Goal: Task Accomplishment & Management: Manage account settings

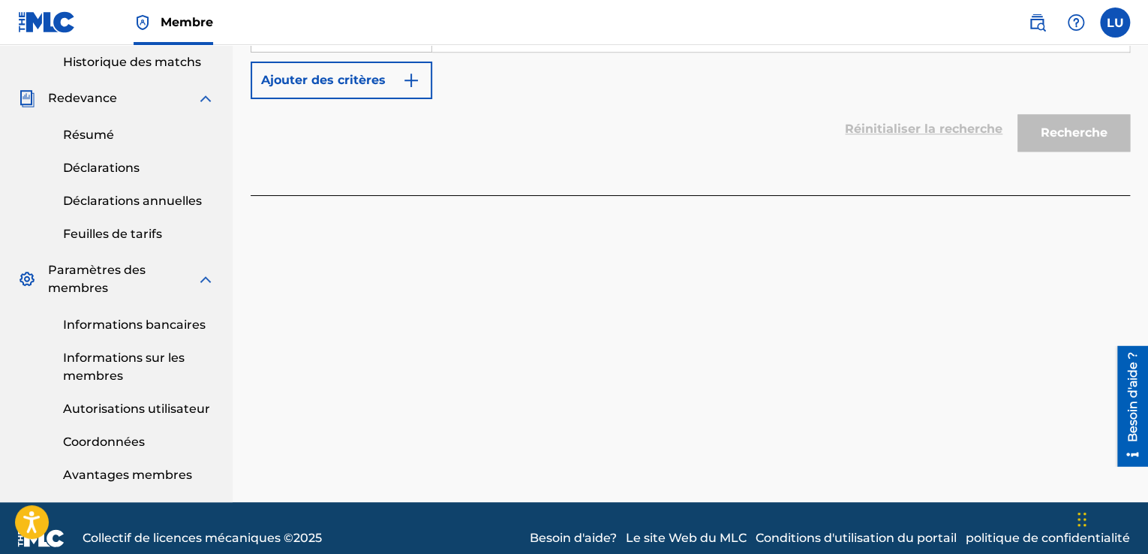
scroll to position [523, 0]
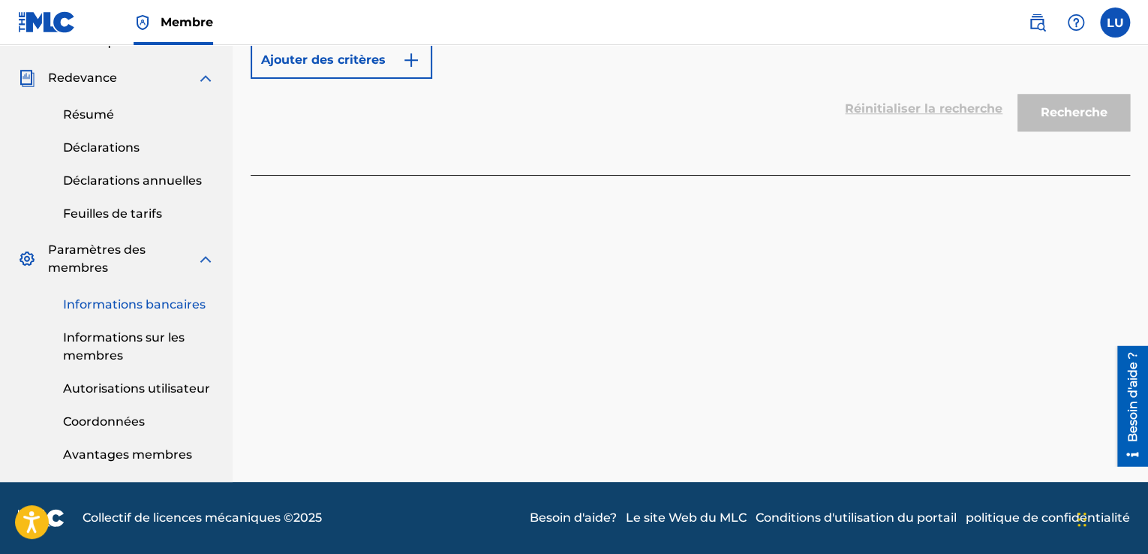
click at [158, 307] on font "Informations bancaires" at bounding box center [134, 304] width 143 height 14
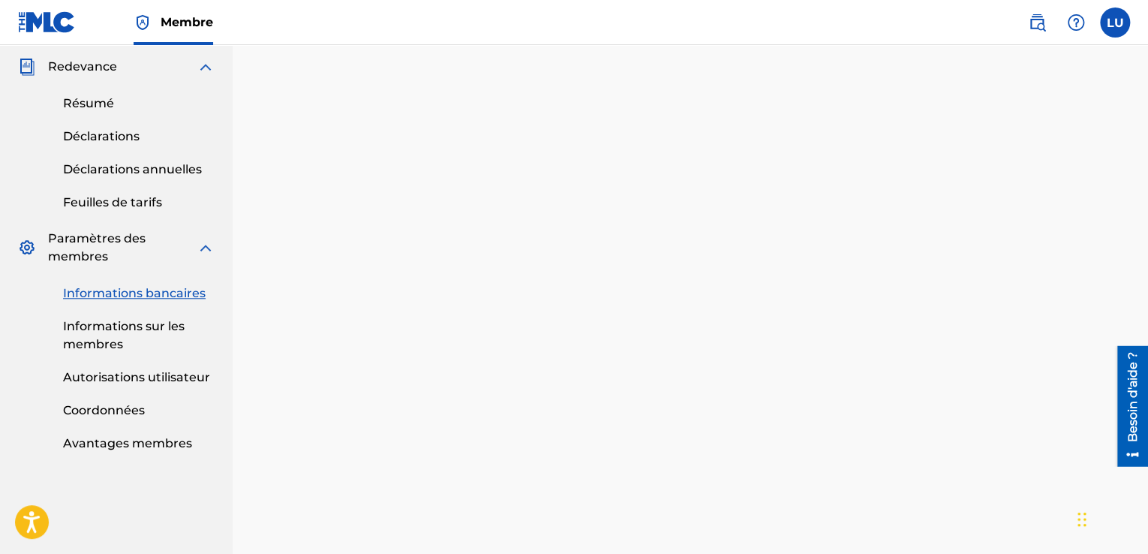
scroll to position [614, 0]
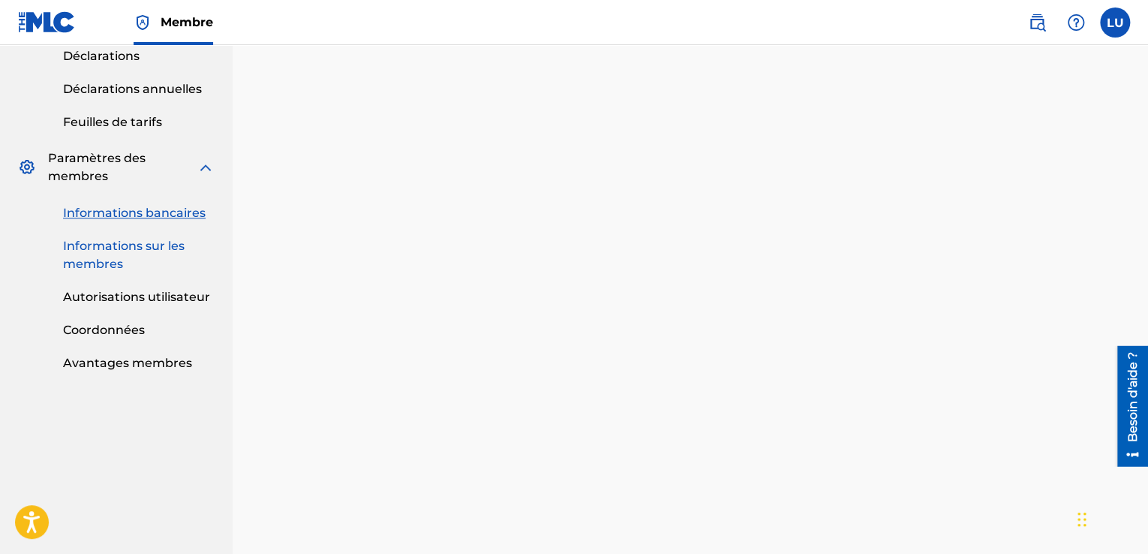
click at [140, 255] on link "Informations sur les membres" at bounding box center [139, 255] width 152 height 36
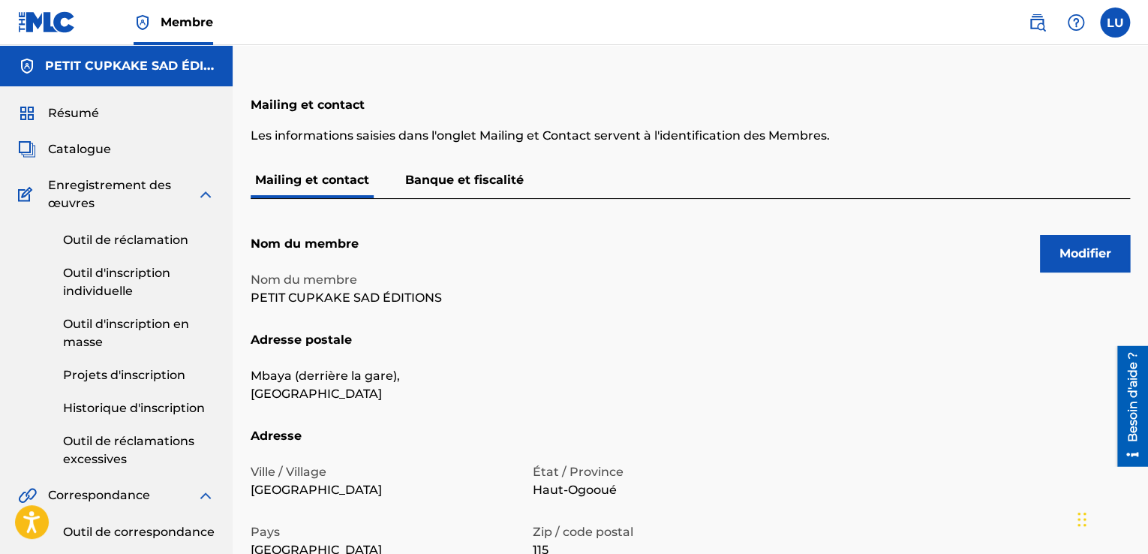
click at [451, 185] on font "Banque et fiscalité" at bounding box center [464, 180] width 119 height 14
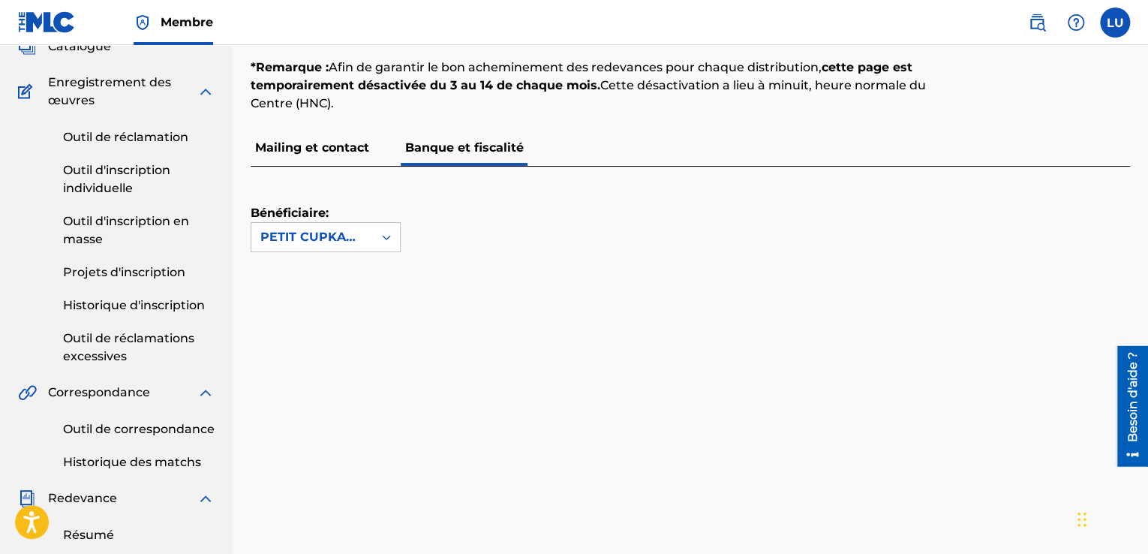
scroll to position [150, 0]
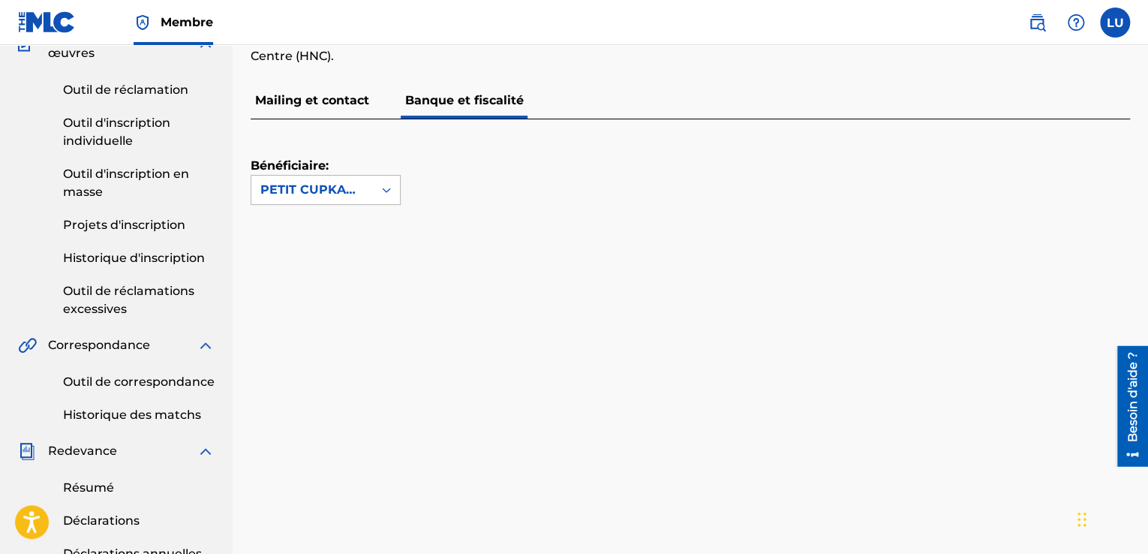
click at [399, 194] on div at bounding box center [386, 189] width 27 height 27
click at [374, 111] on div "Mailing et contact Banque et fiscalité" at bounding box center [690, 101] width 879 height 36
click at [352, 108] on p "Mailing et contact" at bounding box center [312, 101] width 123 height 36
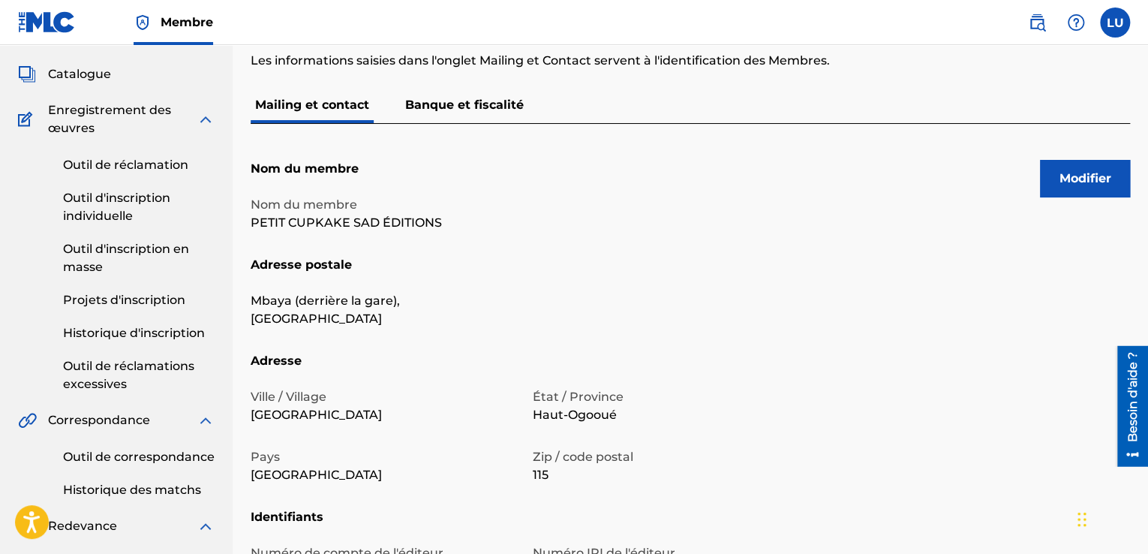
scroll to position [150, 0]
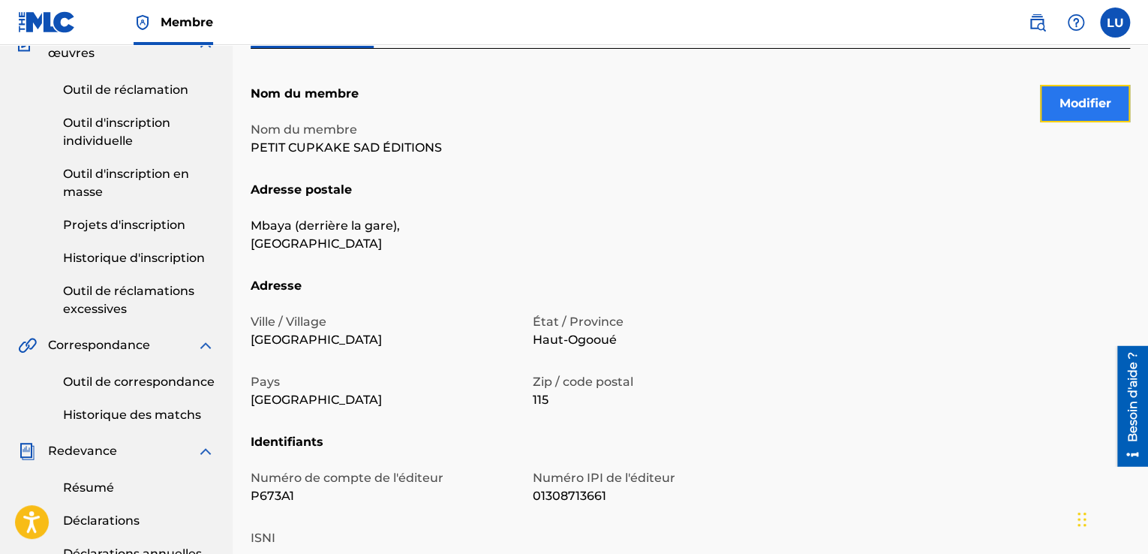
click at [1079, 109] on font "Modifier" at bounding box center [1085, 103] width 52 height 14
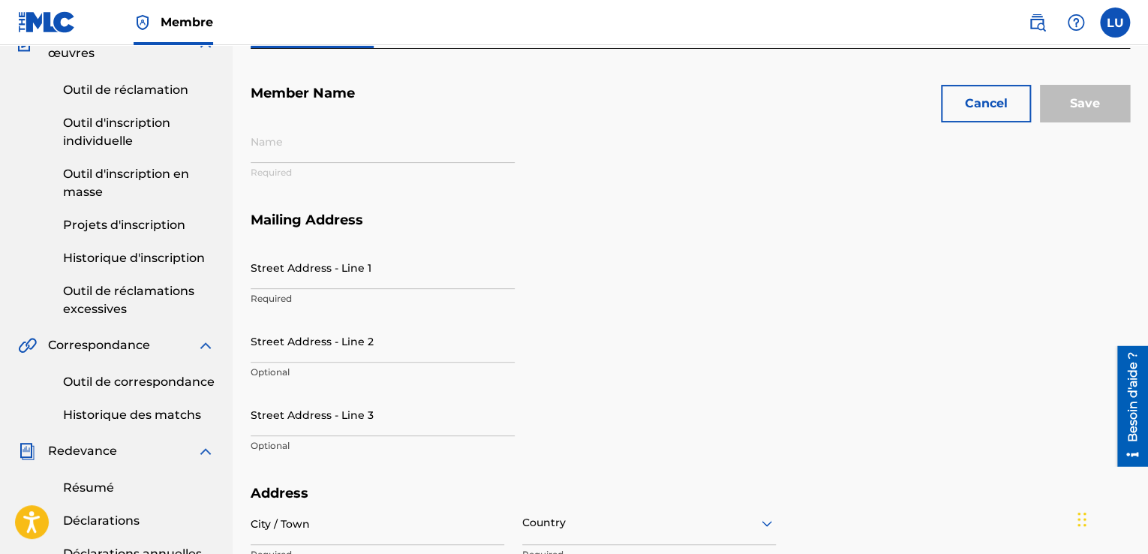
type input "PETIT CUPKAKE SAD PUBLISHING"
type input "Mbaya (derrière la station), [GEOGRAPHIC_DATA]"
type input "[GEOGRAPHIC_DATA]"
type input "Haut-Ogooué"
type input "115"
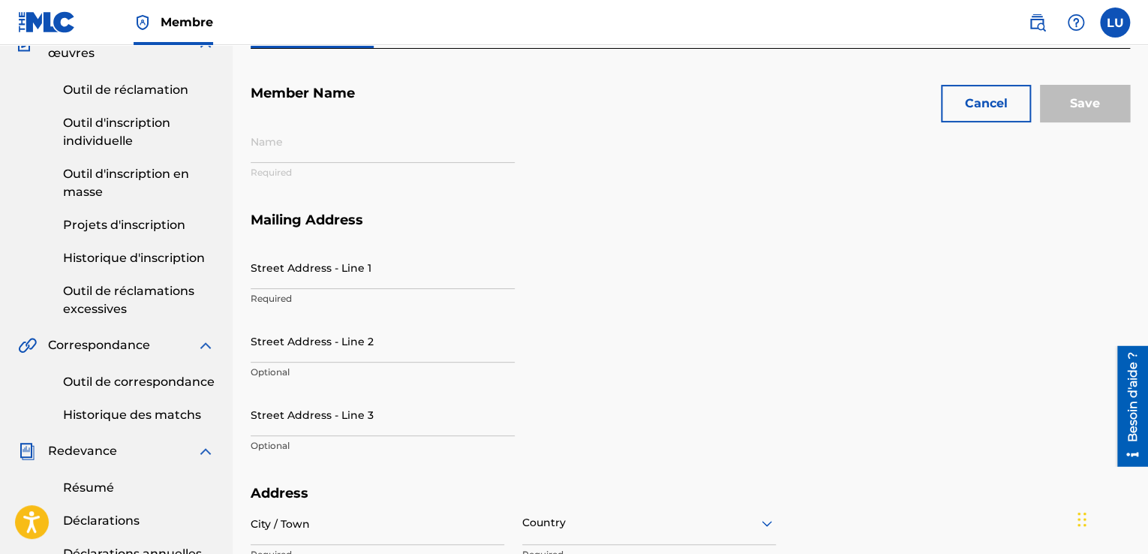
type input "P673A1"
type input "01308713661"
type input "241"
type input "76307768"
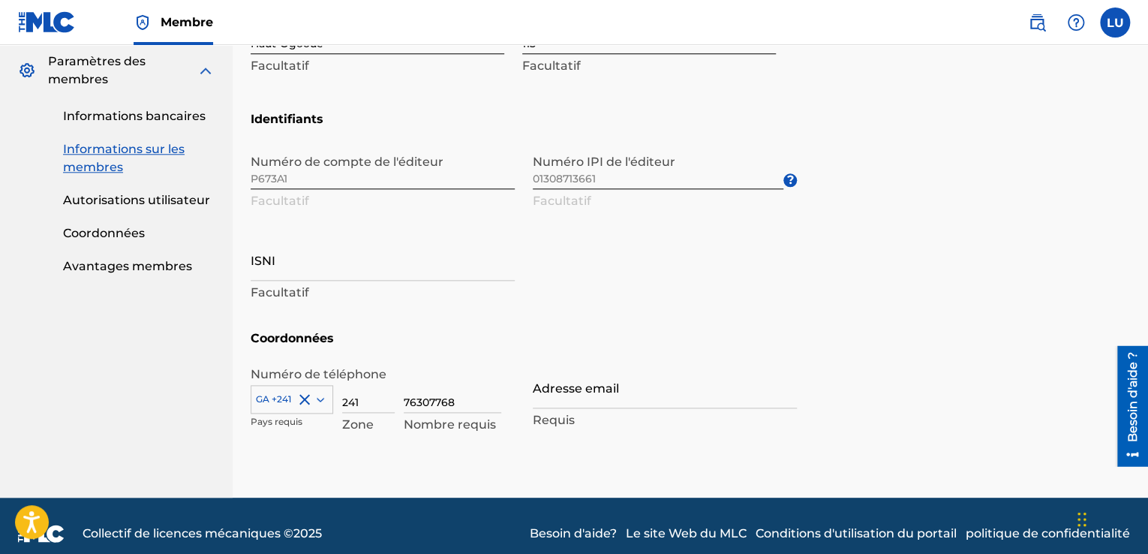
scroll to position [727, 0]
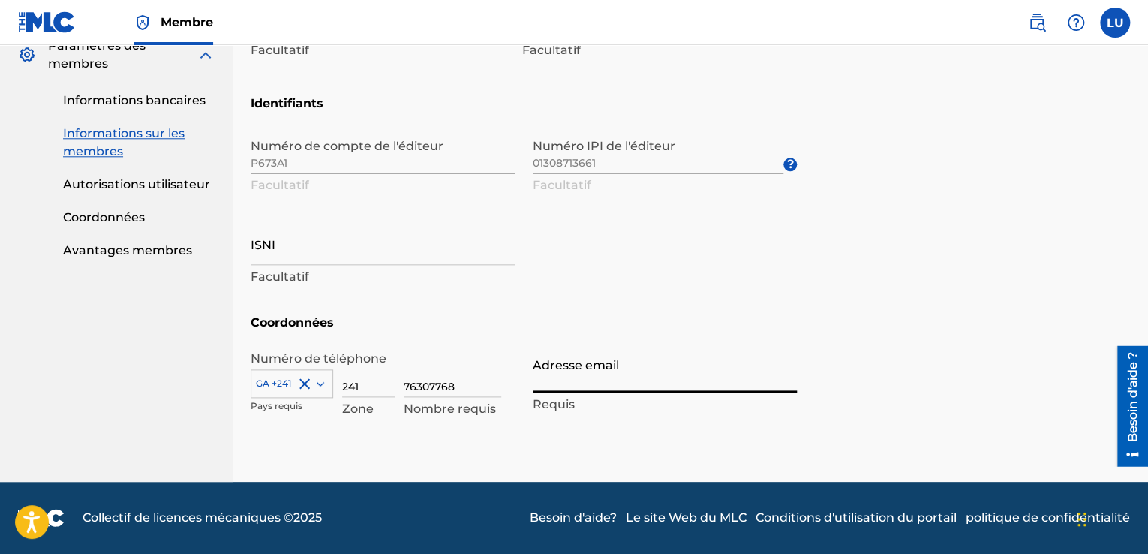
click at [602, 379] on input "Adresse email" at bounding box center [665, 371] width 264 height 43
type input "[EMAIL_ADDRESS][DOMAIN_NAME]"
type input "Save"
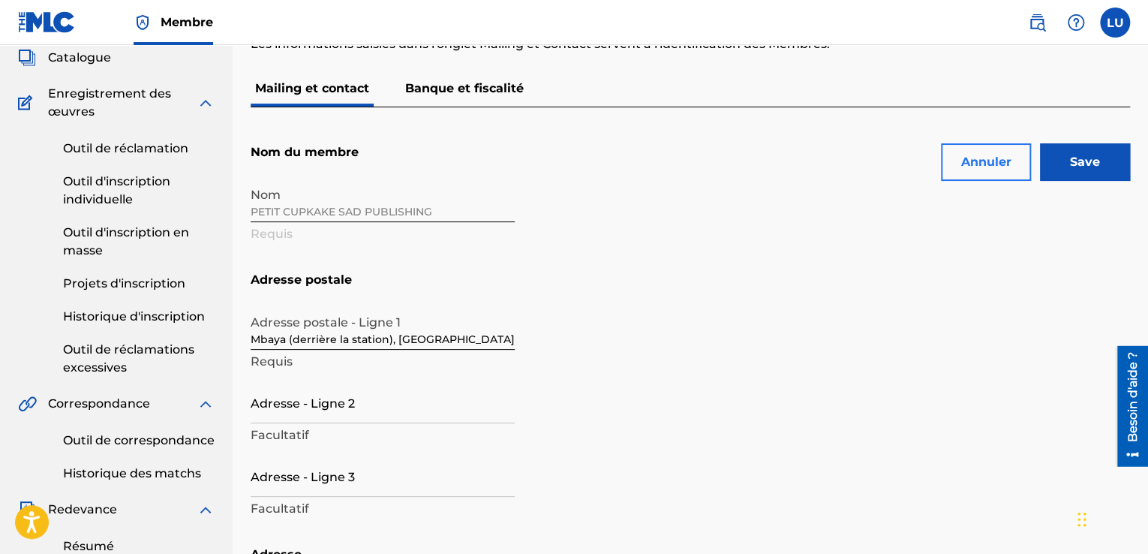
scroll to position [52, 0]
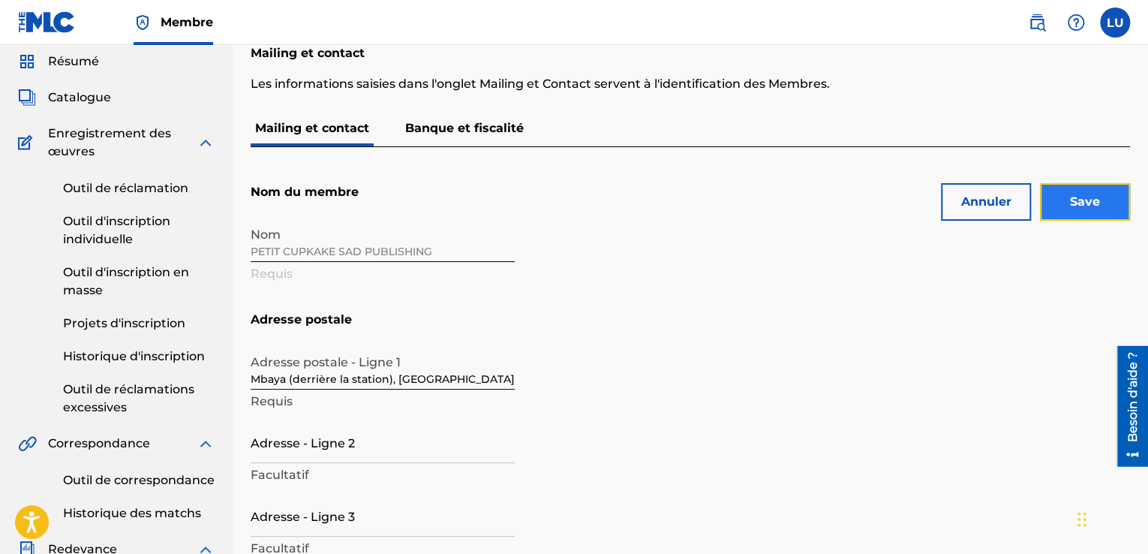
click at [1072, 206] on input "Save" at bounding box center [1085, 202] width 90 height 38
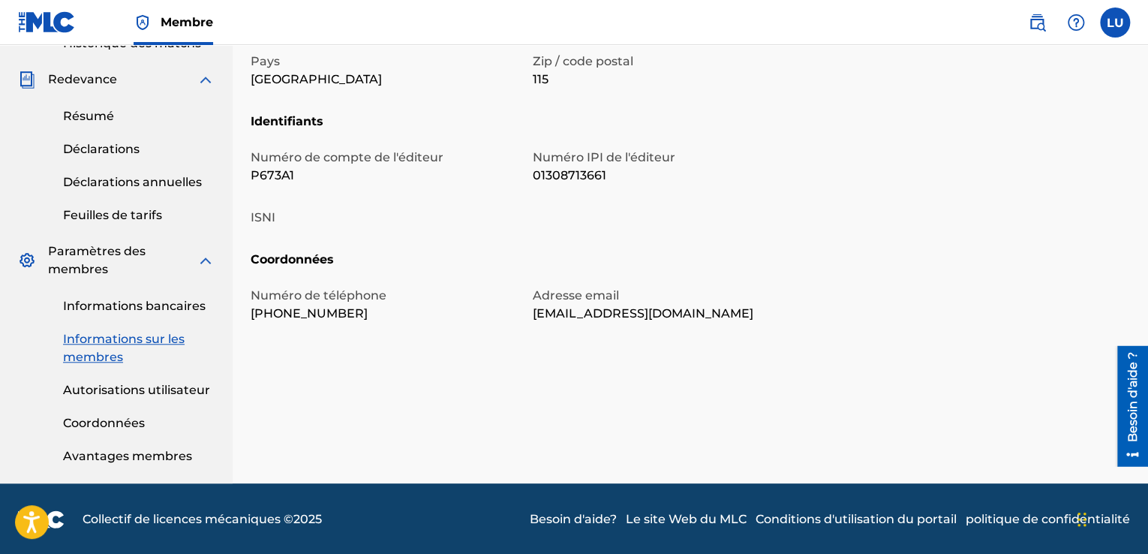
scroll to position [523, 0]
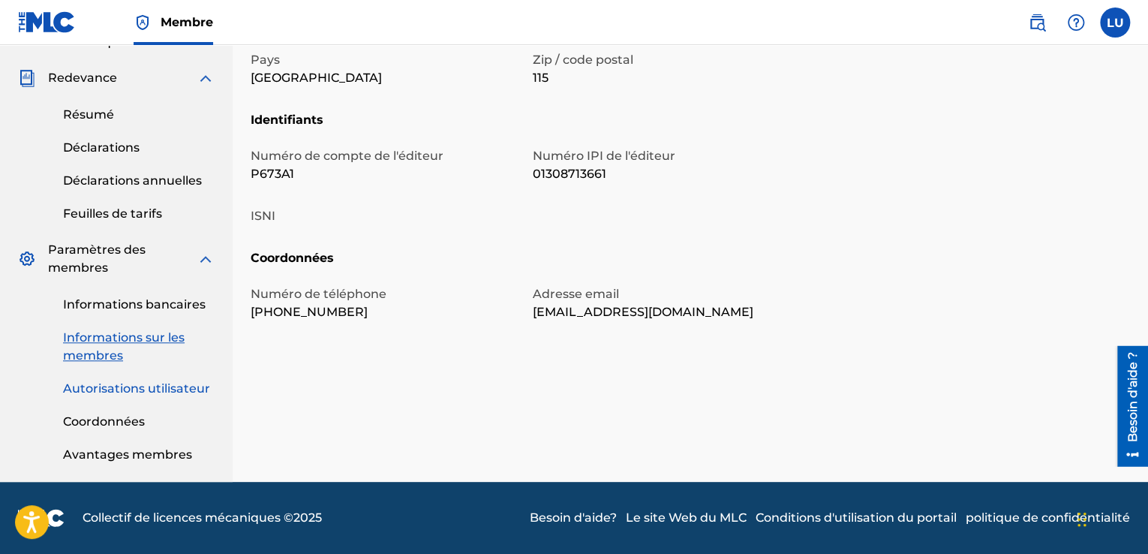
click at [177, 387] on font "Autorisations utilisateur" at bounding box center [136, 388] width 147 height 14
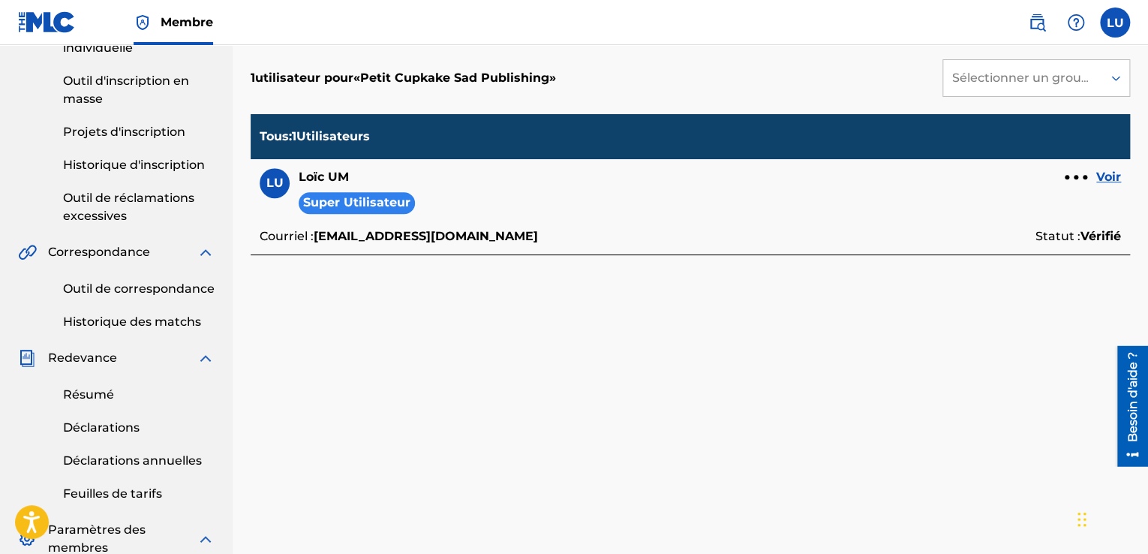
scroll to position [148, 0]
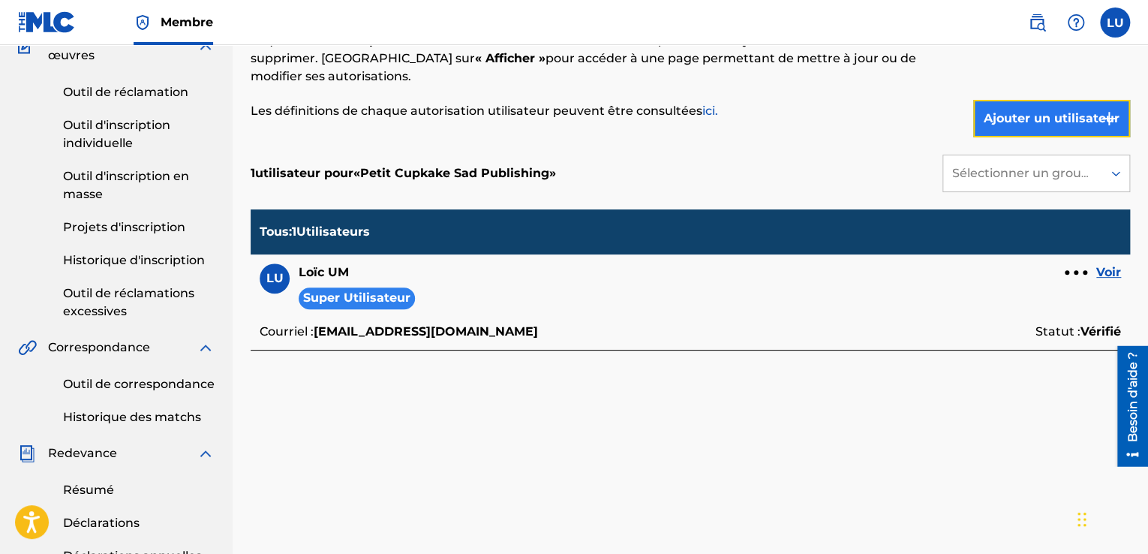
click at [1062, 116] on font "Ajouter un utilisateur" at bounding box center [1052, 118] width 136 height 14
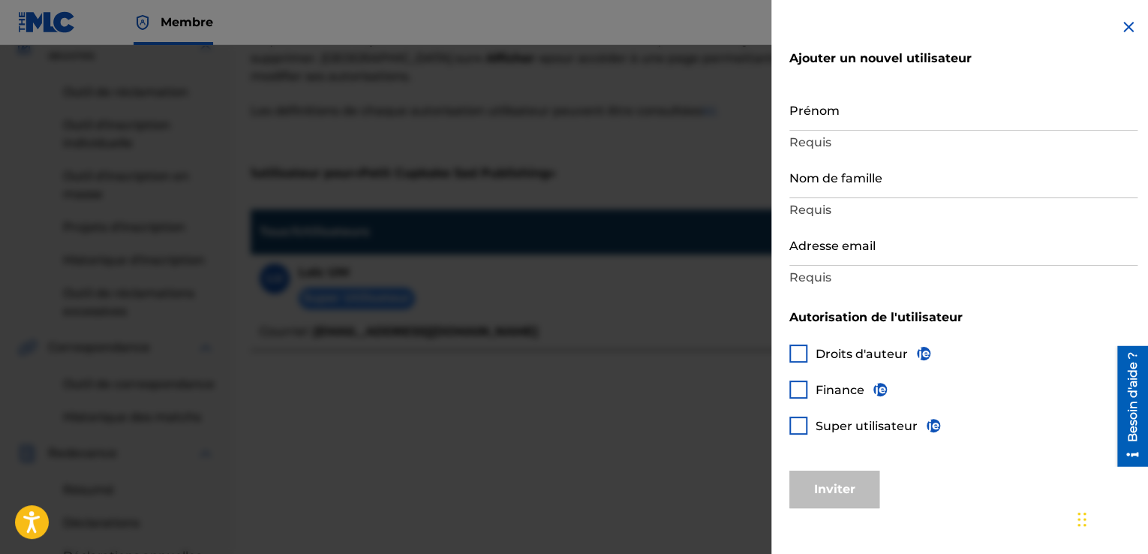
click at [1124, 28] on img at bounding box center [1128, 27] width 18 height 18
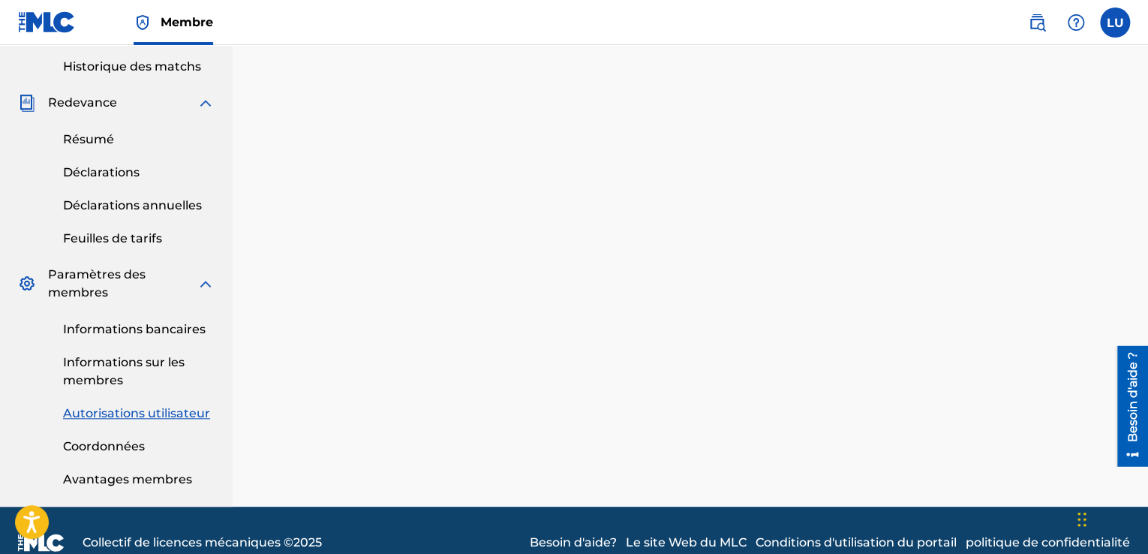
scroll to position [523, 0]
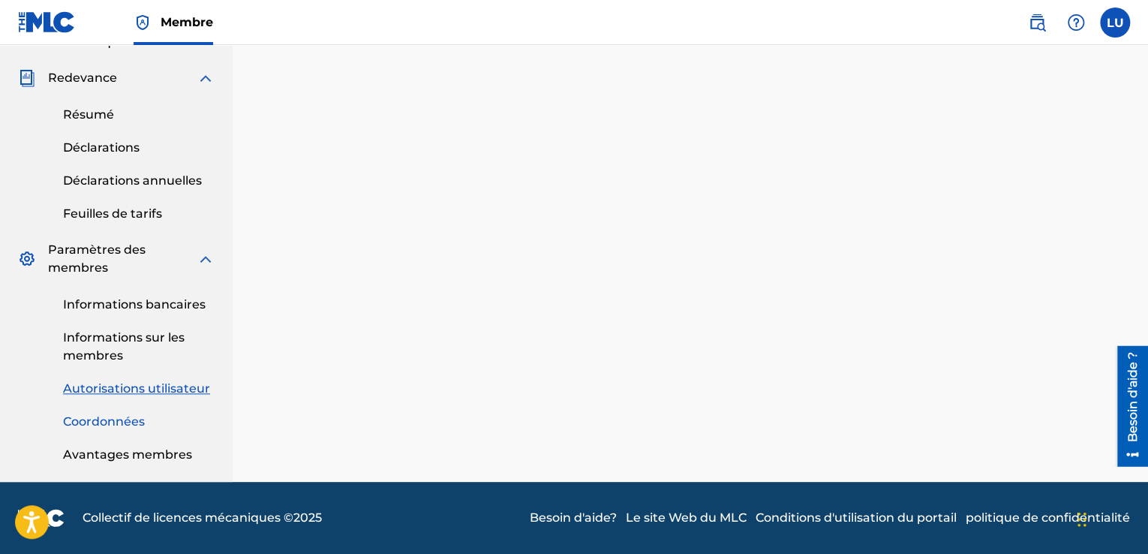
click at [90, 415] on font "Coordonnées" at bounding box center [104, 421] width 82 height 14
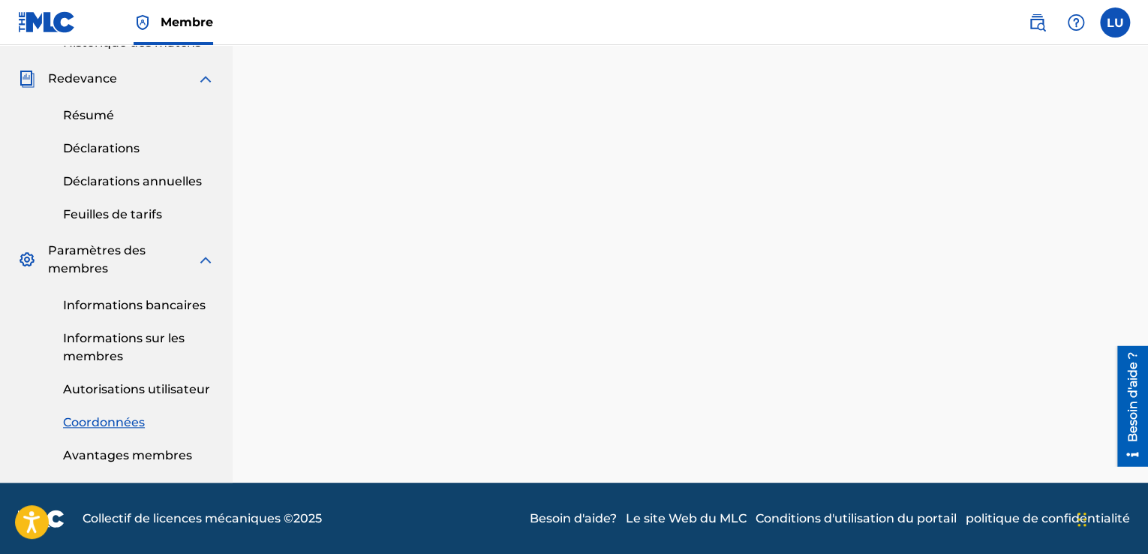
scroll to position [523, 0]
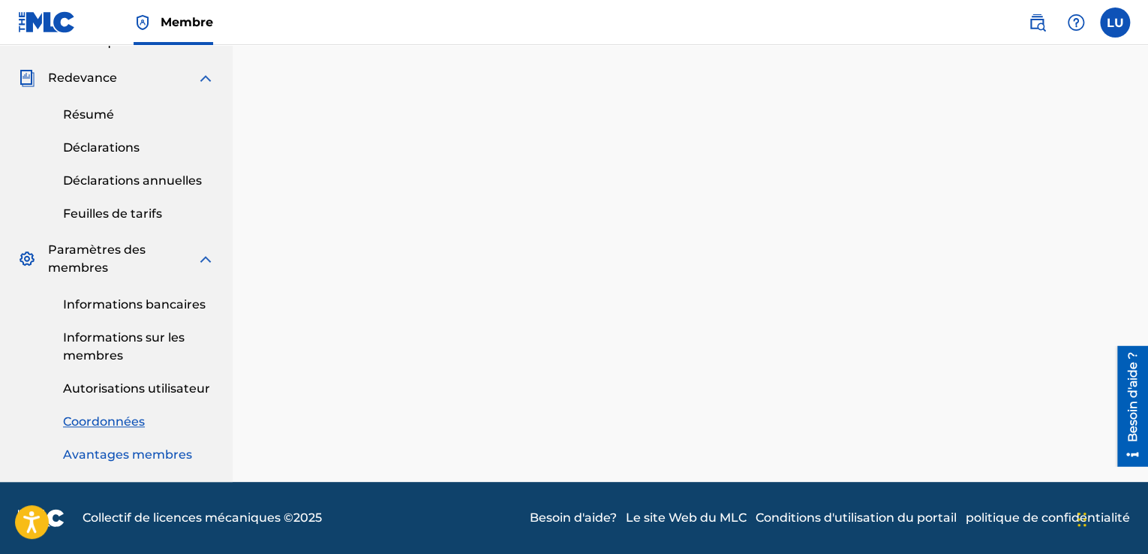
click at [167, 460] on font "Avantages membres" at bounding box center [127, 454] width 129 height 14
